Goal: Information Seeking & Learning: Learn about a topic

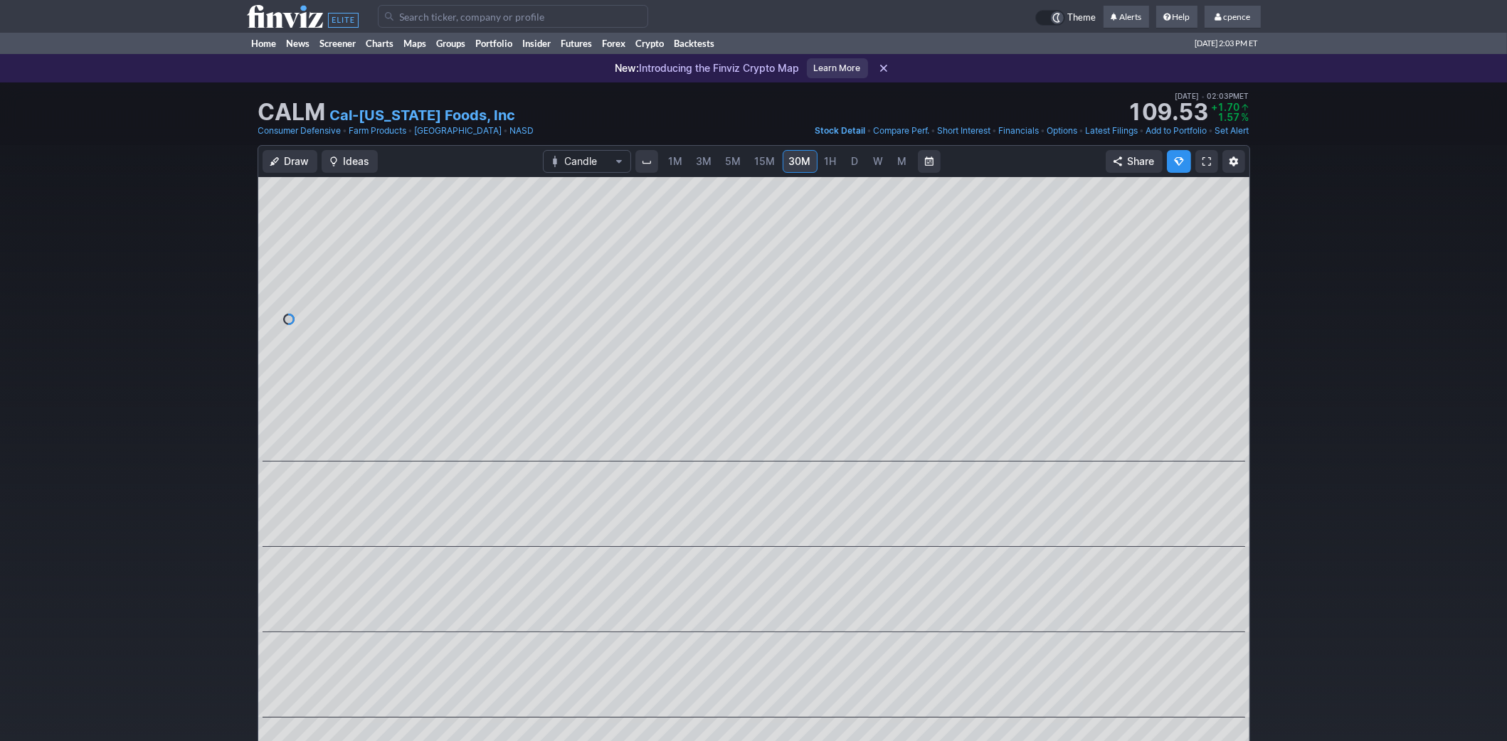
click at [266, 16] on icon at bounding box center [303, 16] width 112 height 23
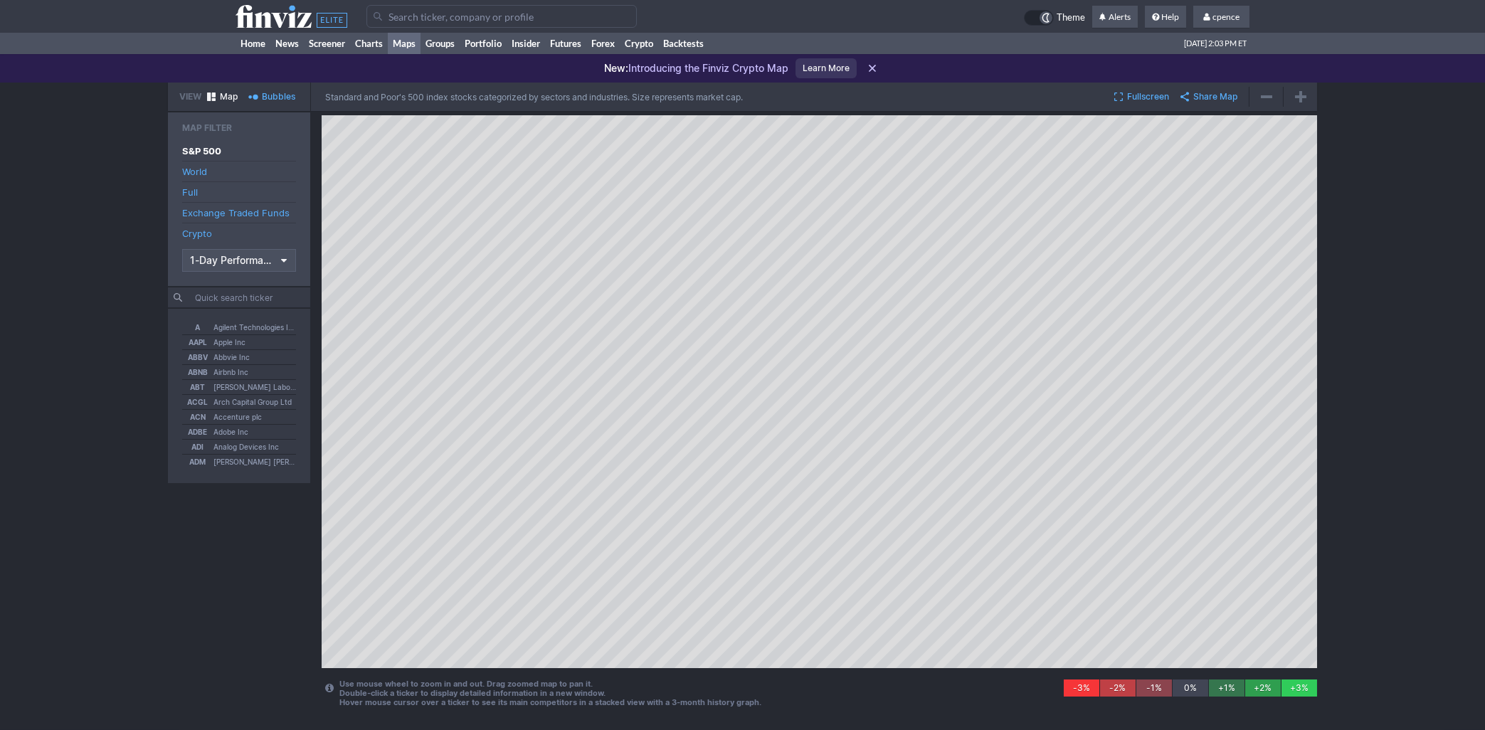
click at [275, 9] on icon at bounding box center [291, 16] width 112 height 23
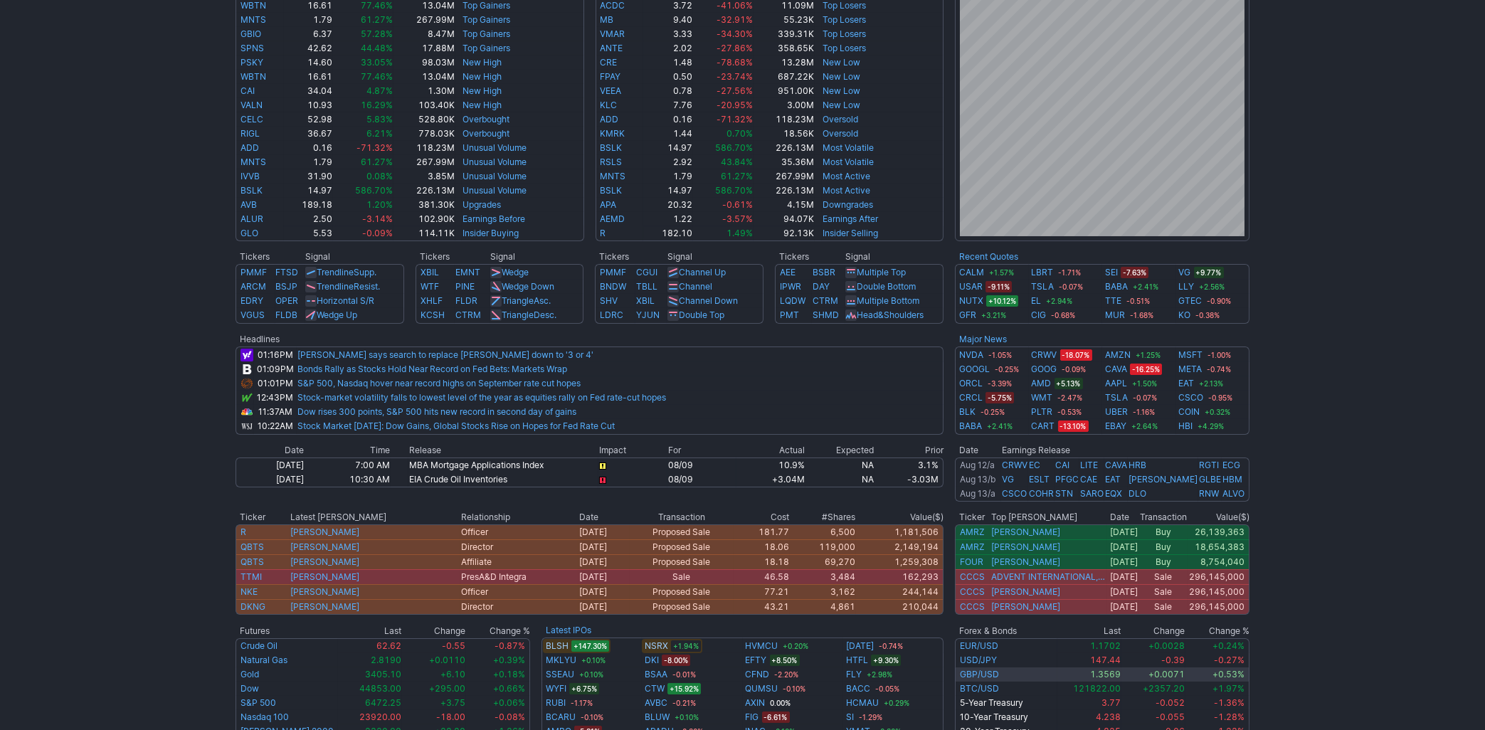
scroll to position [445, 0]
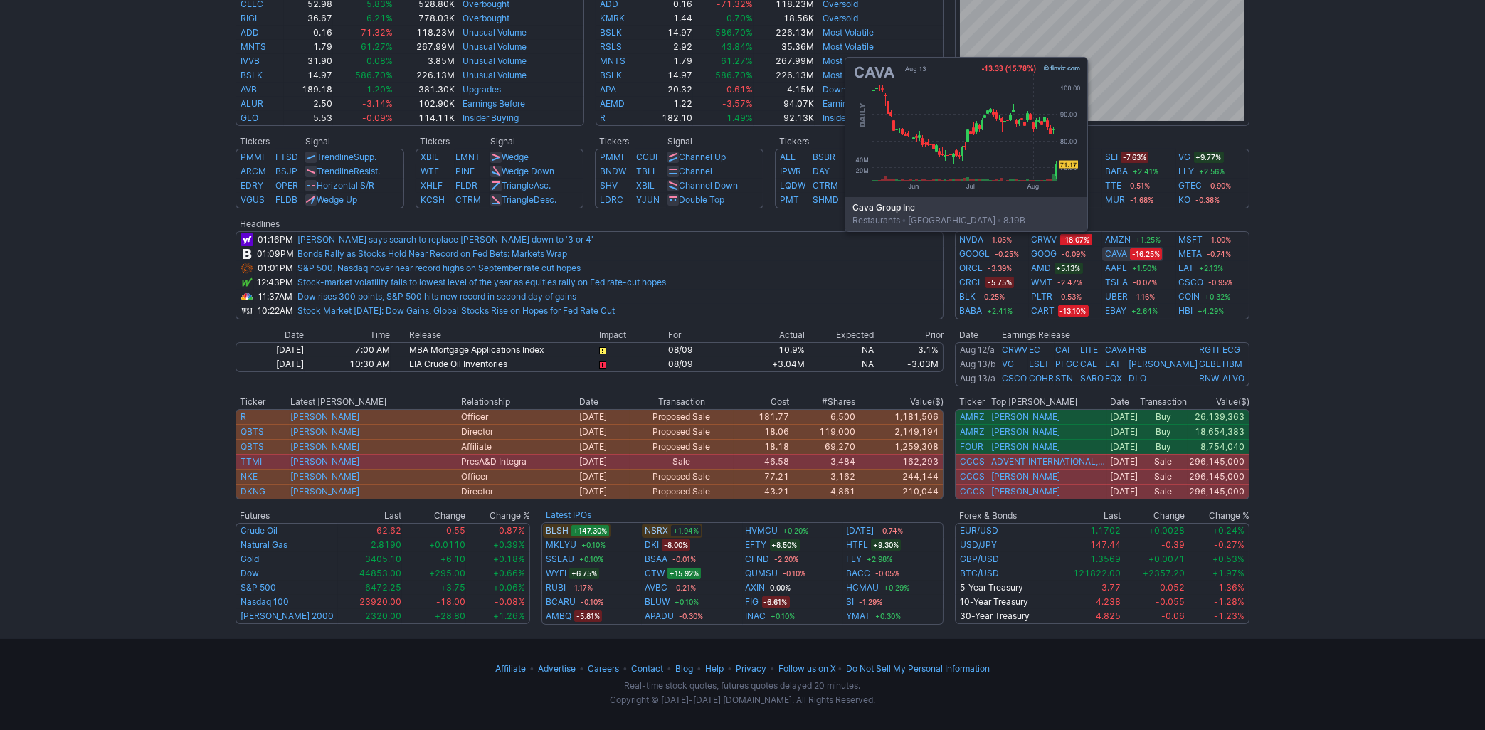
click at [1107, 252] on link "CAVA" at bounding box center [1116, 254] width 22 height 14
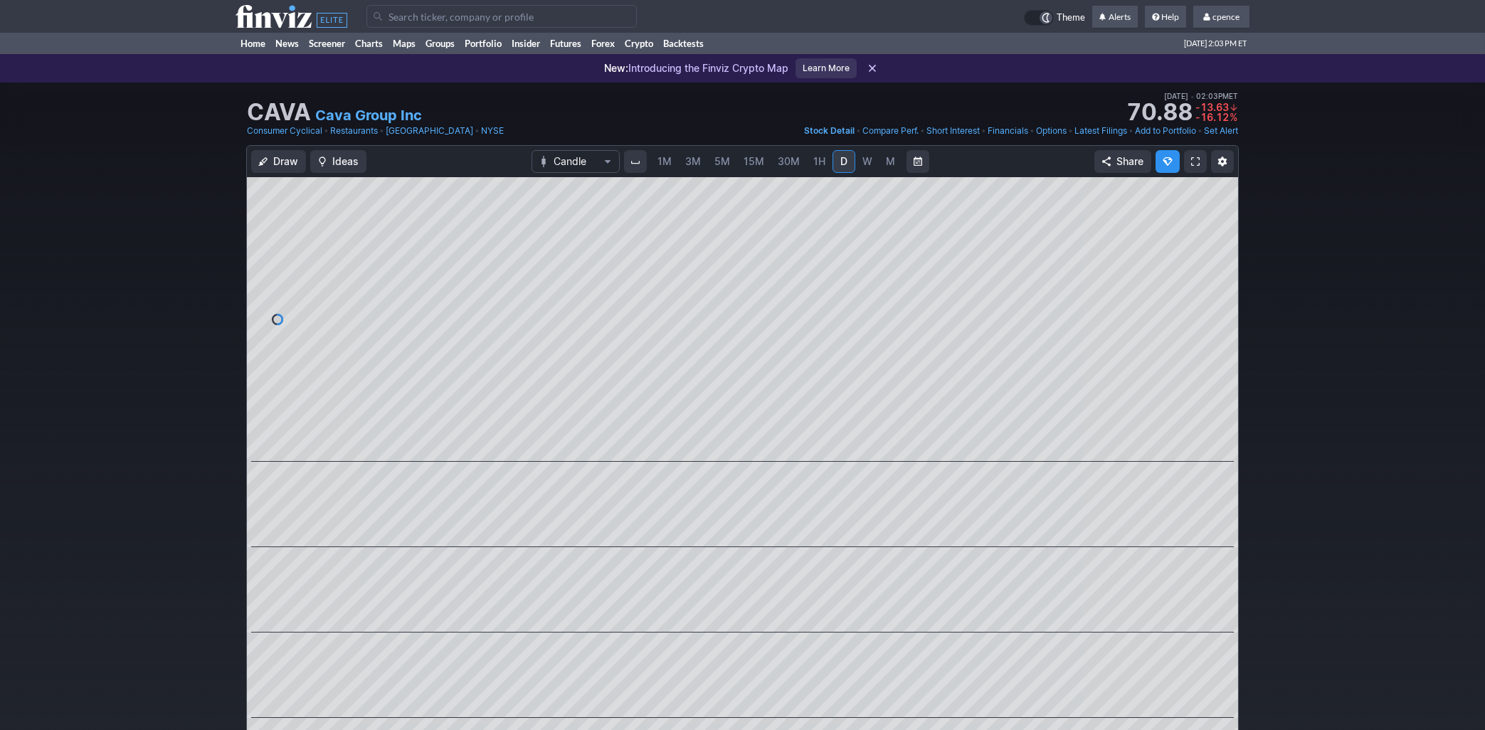
click at [896, 163] on link "M" at bounding box center [890, 161] width 23 height 23
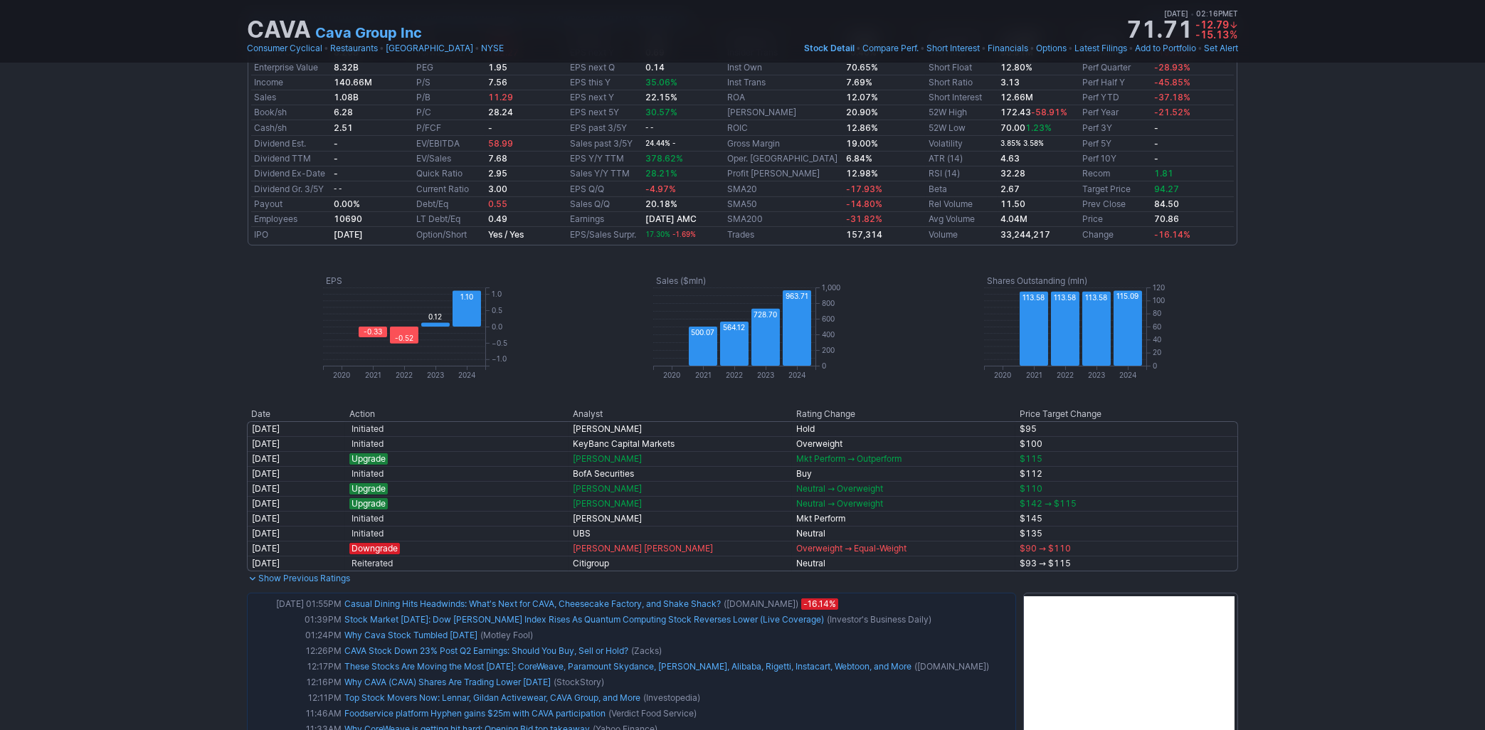
scroll to position [15, 0]
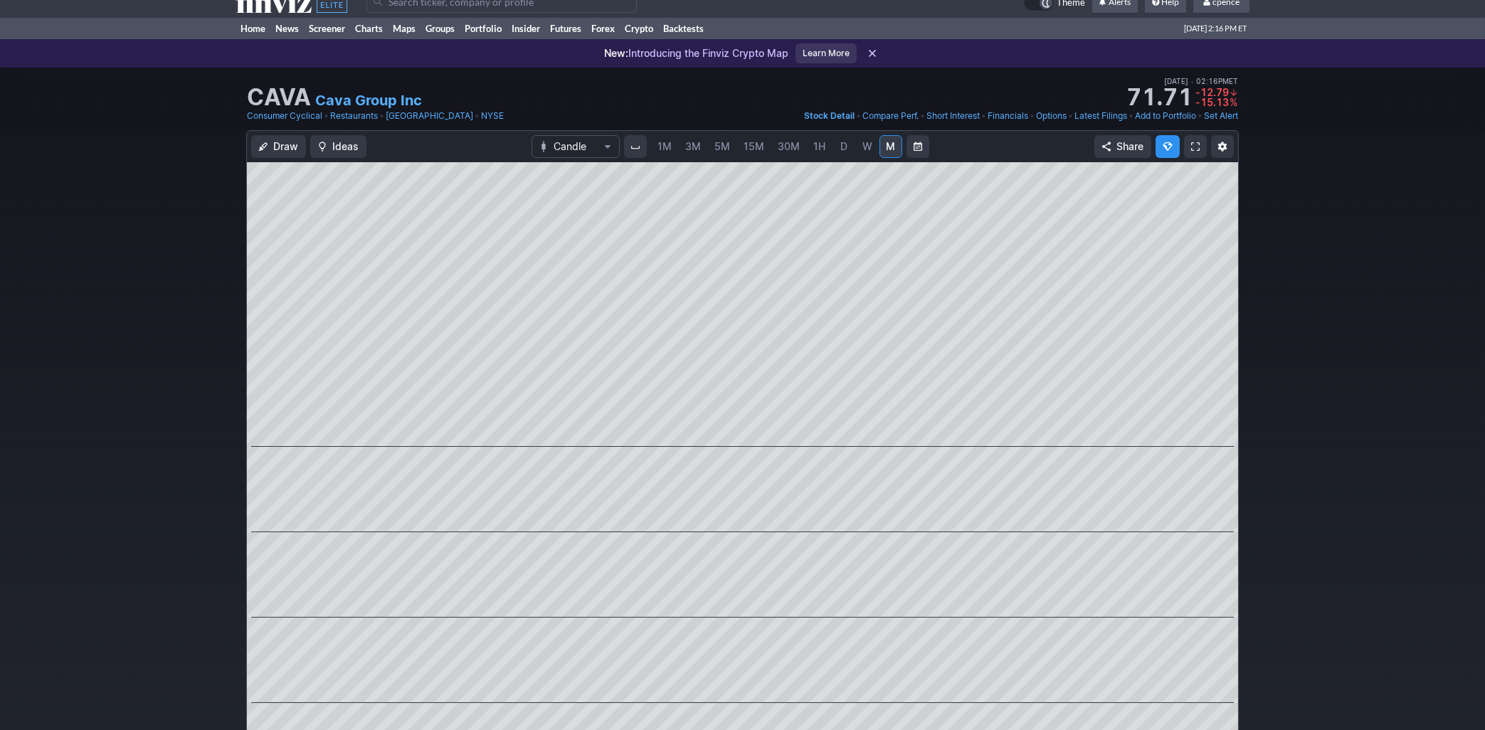
drag, startPoint x: 1316, startPoint y: 580, endPoint x: 1237, endPoint y: 334, distance: 258.5
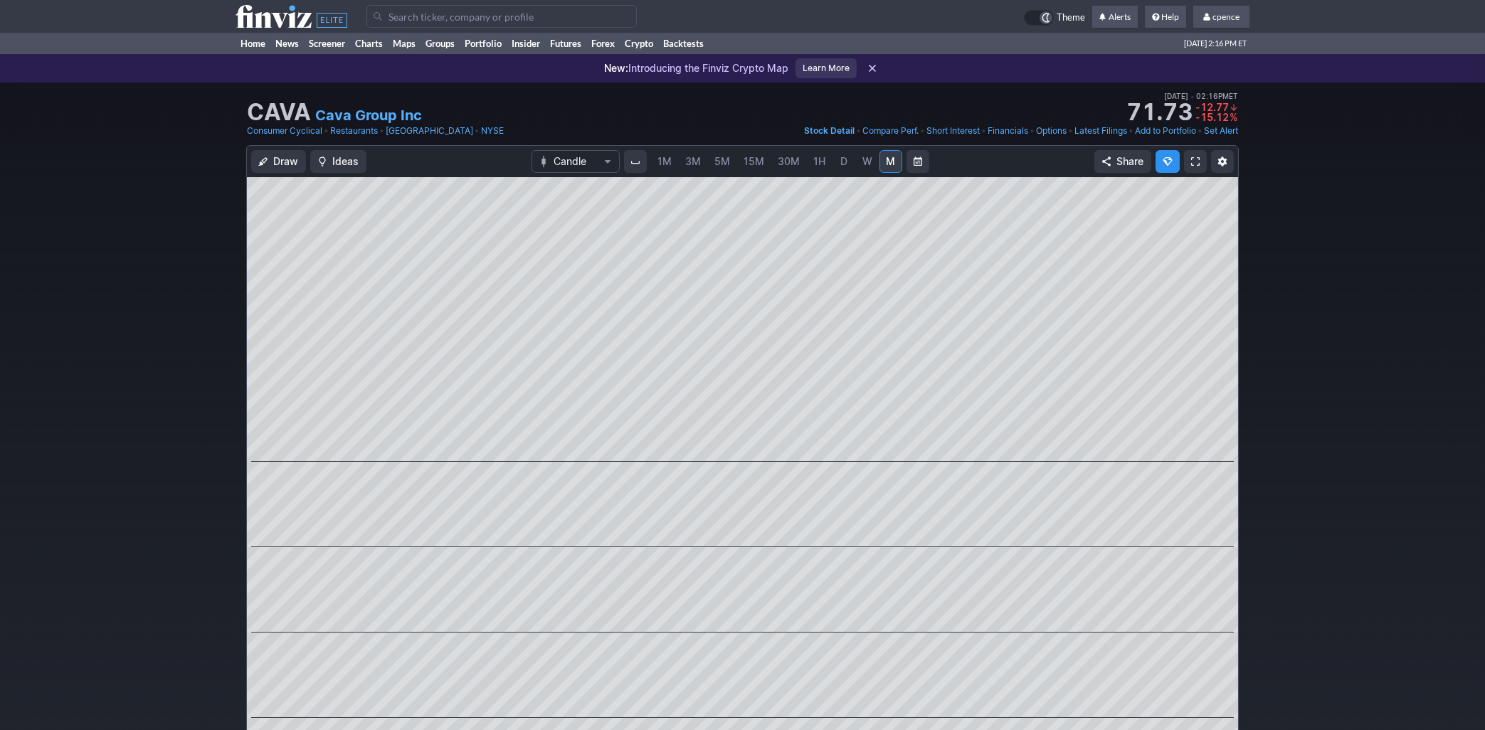
click at [865, 159] on span "W" at bounding box center [867, 161] width 10 height 12
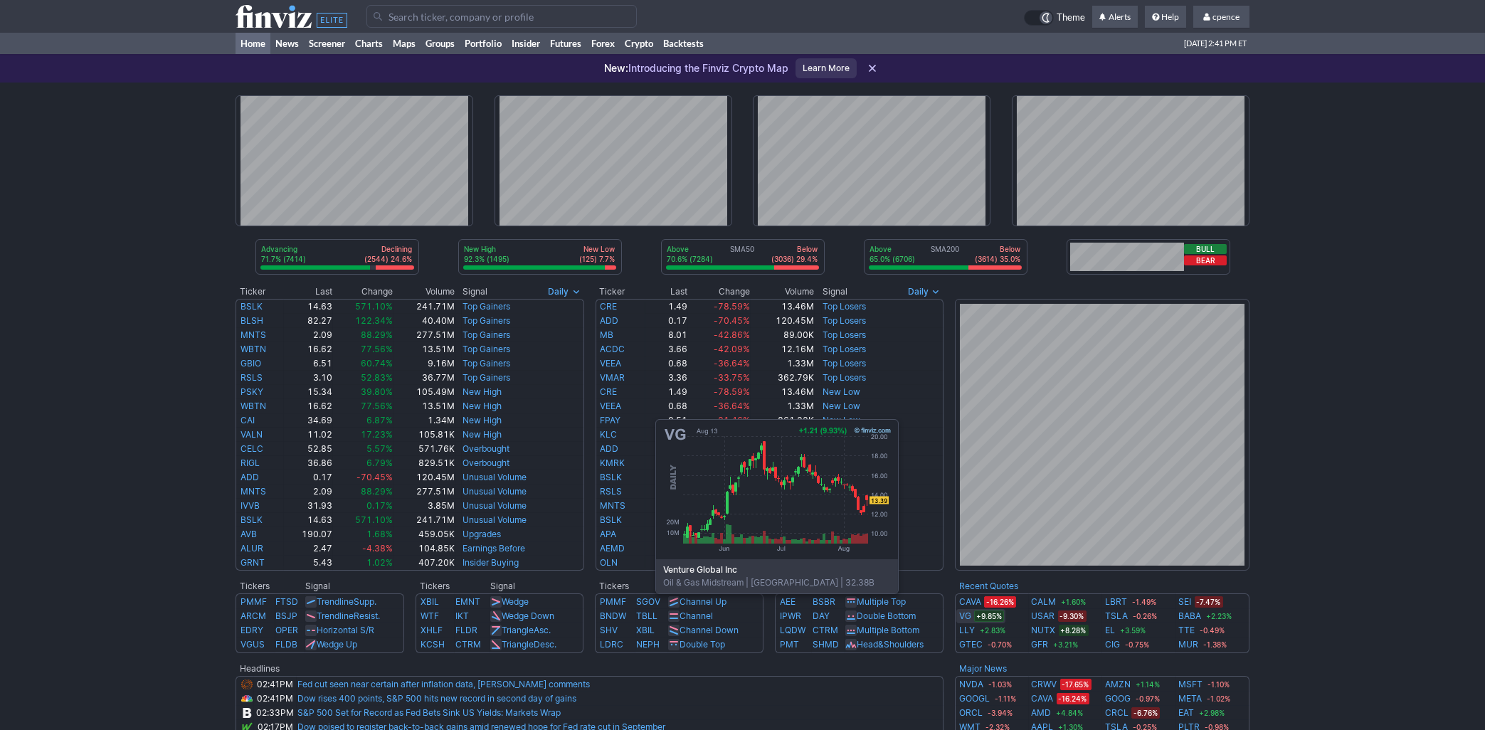
click at [961, 615] on link "VG" at bounding box center [965, 616] width 12 height 14
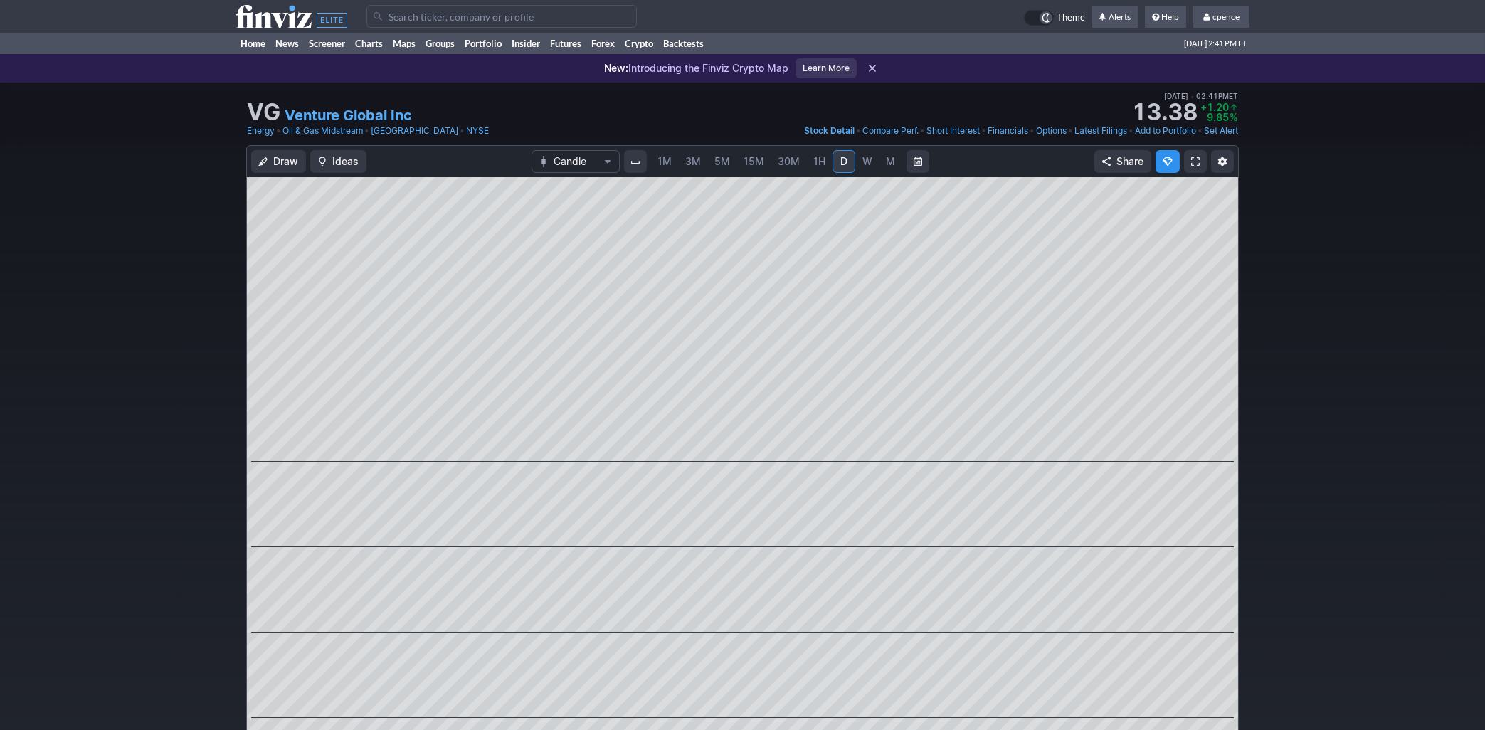
click at [304, 111] on link "Venture Global Inc" at bounding box center [348, 115] width 127 height 20
